Goal: Information Seeking & Learning: Understand process/instructions

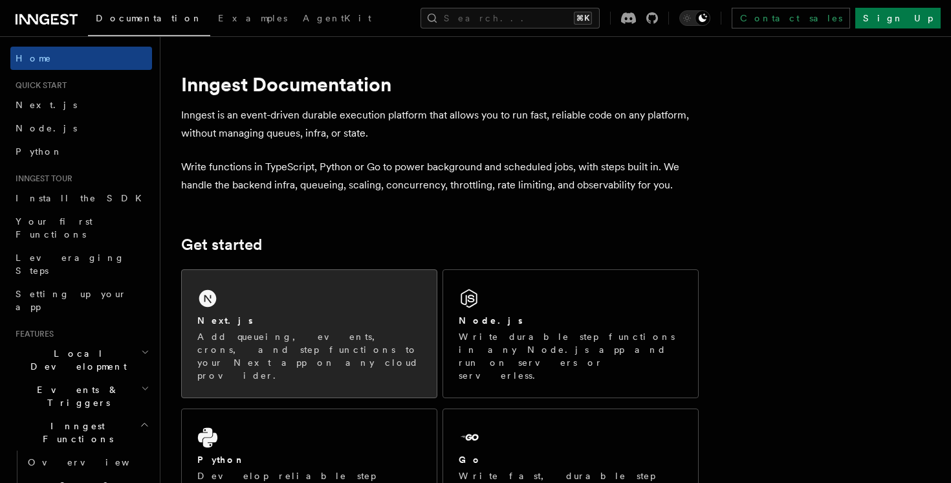
click at [301, 305] on div "Next.js Add queueing, events, crons, and step functions to your Next app on any…" at bounding box center [309, 333] width 255 height 127
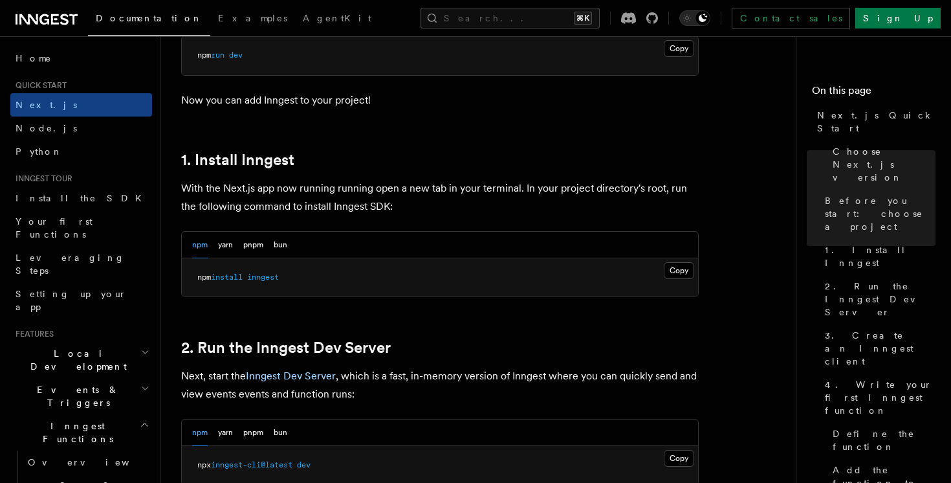
scroll to position [644, 0]
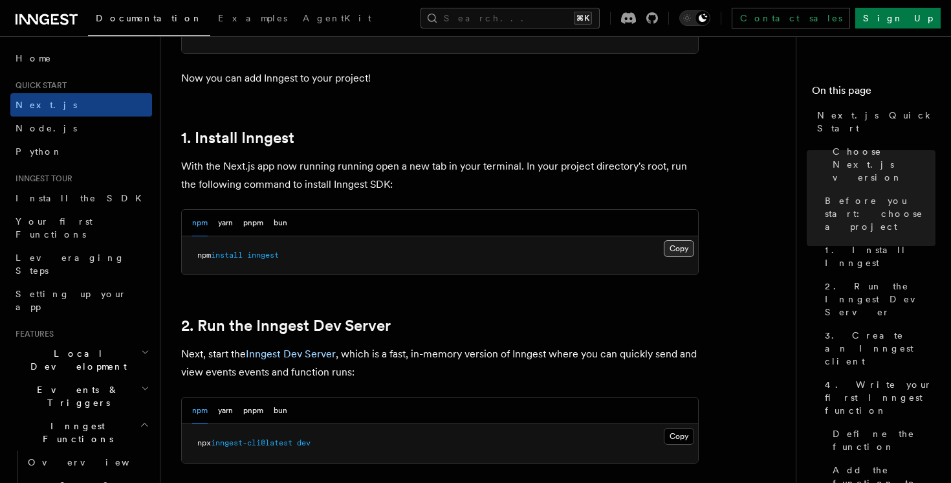
click at [679, 249] on button "Copy Copied" at bounding box center [679, 248] width 30 height 17
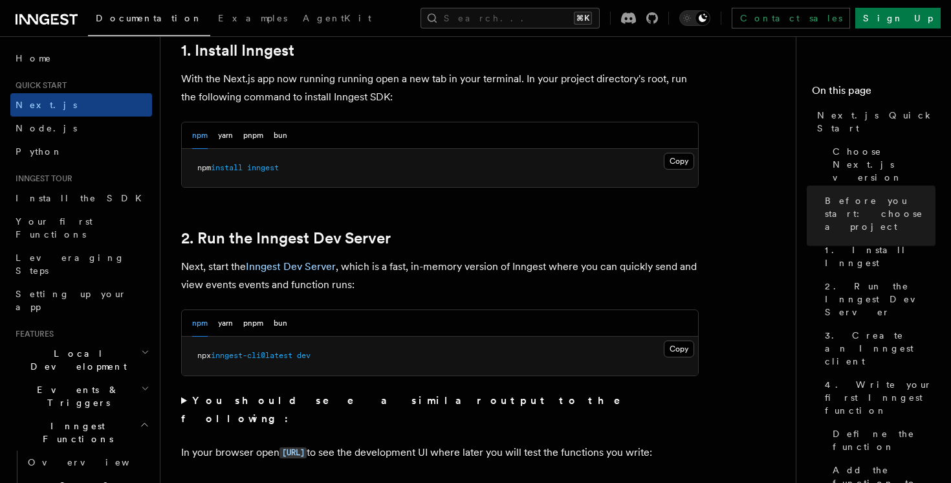
scroll to position [732, 0]
click at [689, 344] on button "Copy Copied" at bounding box center [679, 348] width 30 height 17
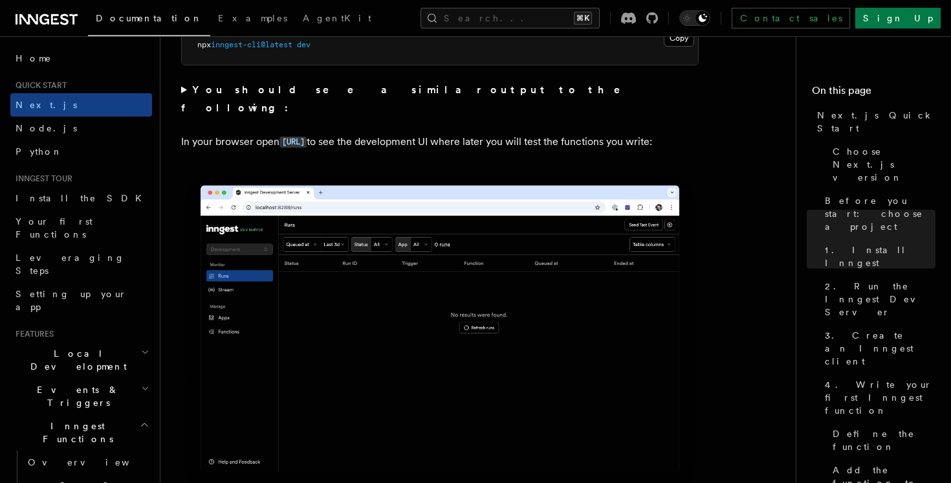
scroll to position [1038, 0]
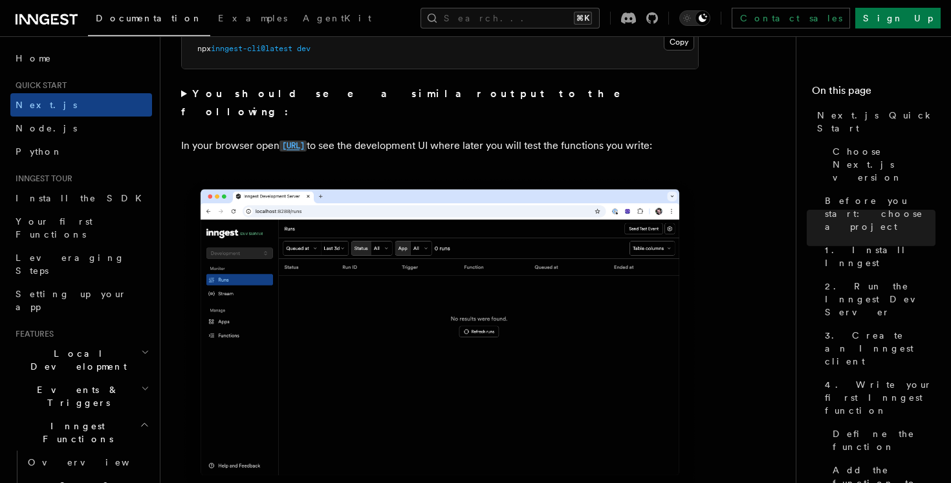
click at [307, 140] on code "[URL]" at bounding box center [293, 145] width 27 height 11
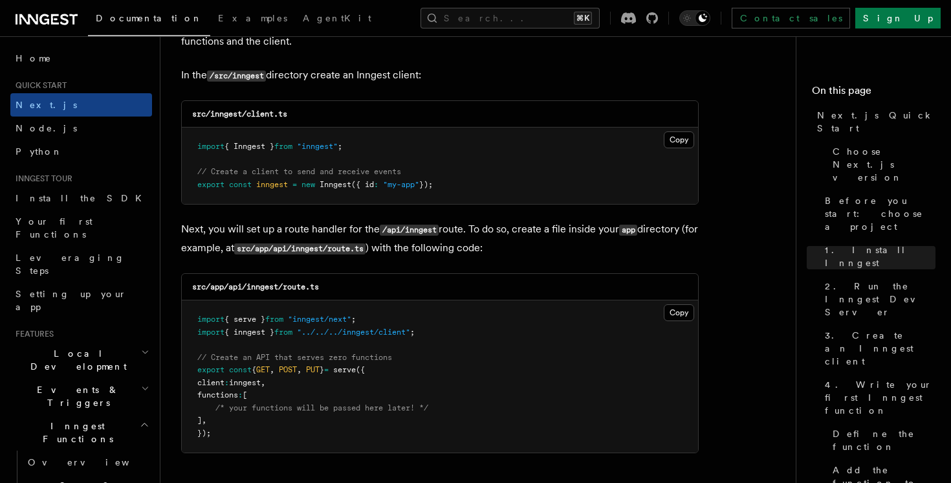
scroll to position [1653, 0]
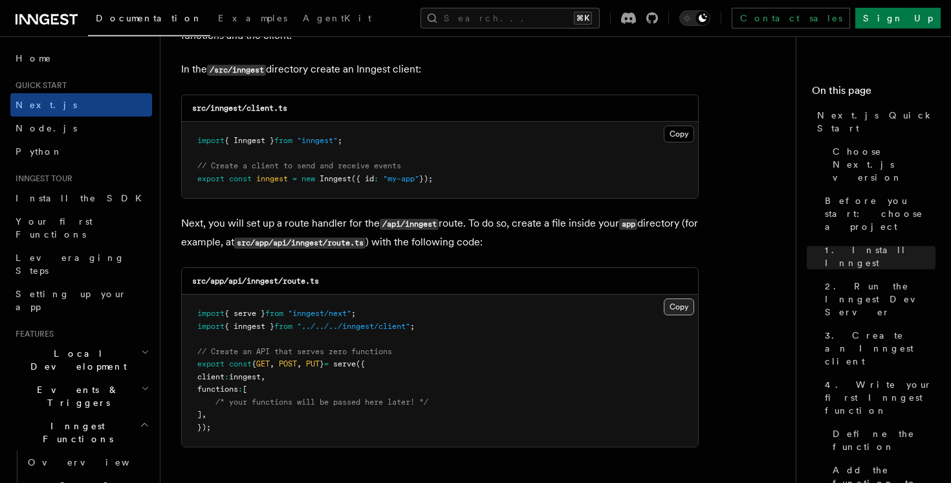
click at [670, 304] on button "Copy Copied" at bounding box center [679, 306] width 30 height 17
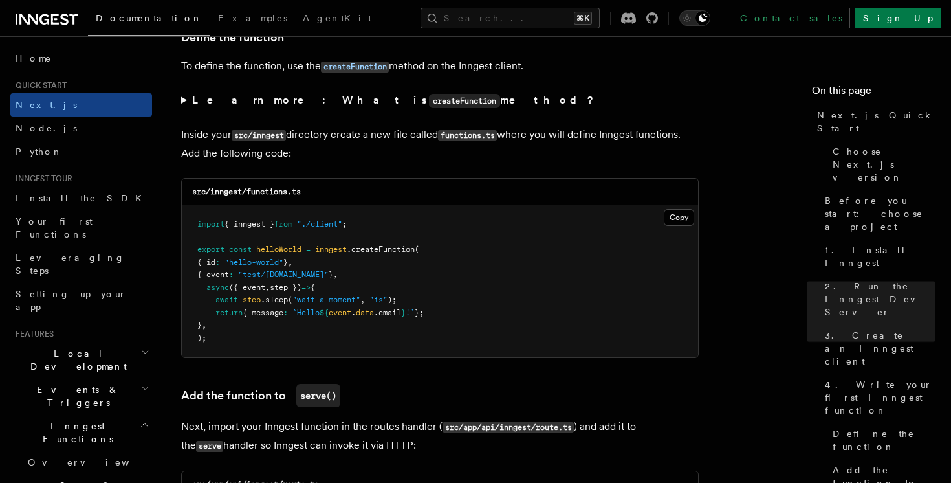
scroll to position [2260, 0]
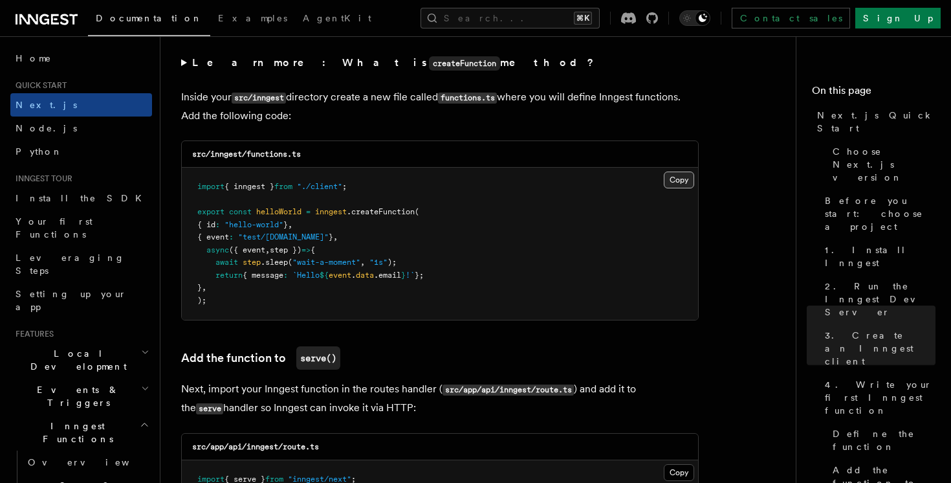
click at [674, 185] on button "Copy Copied" at bounding box center [679, 179] width 30 height 17
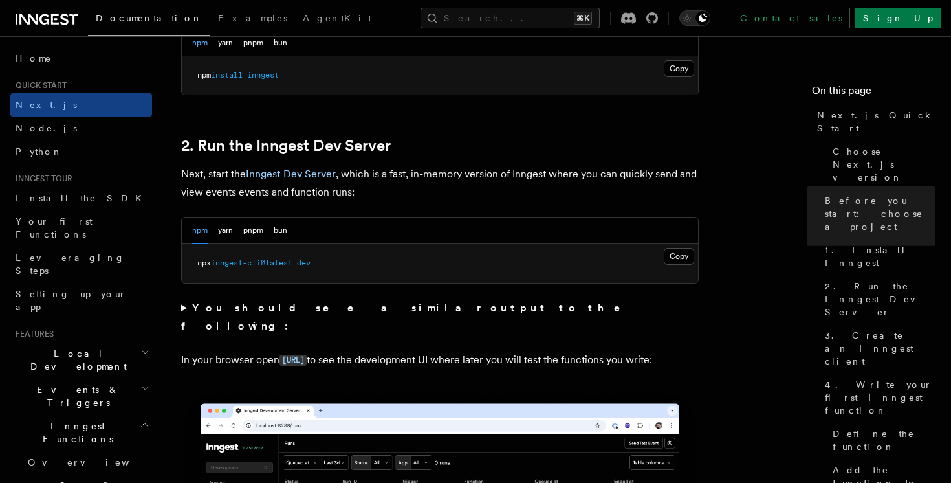
scroll to position [837, 0]
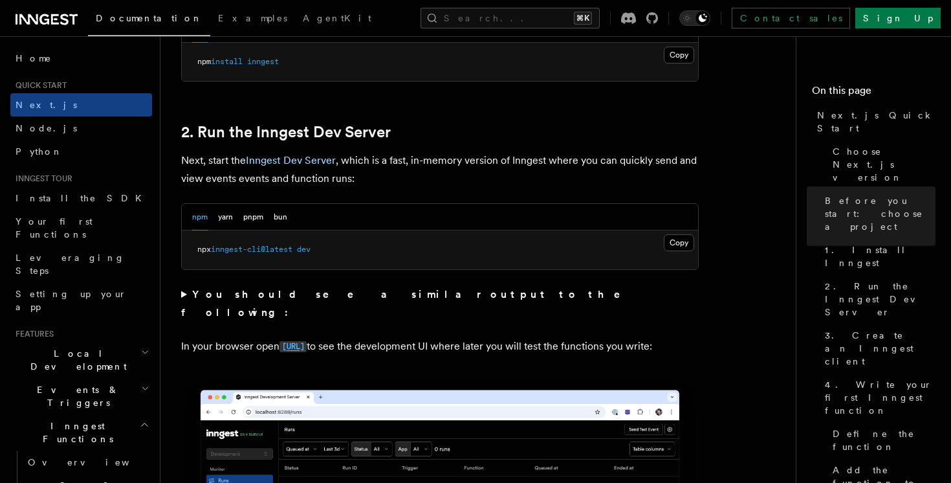
click at [307, 341] on code "[URL]" at bounding box center [293, 346] width 27 height 11
